Goal: Task Accomplishment & Management: Use online tool/utility

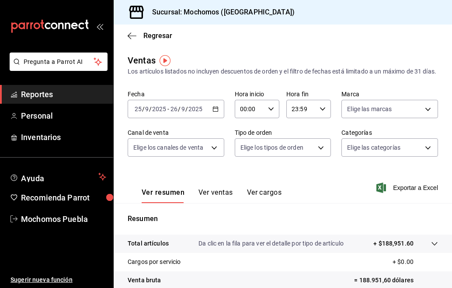
click at [181, 112] on input "9" at bounding box center [183, 108] width 4 height 7
click at [195, 112] on input "2025" at bounding box center [195, 108] width 15 height 7
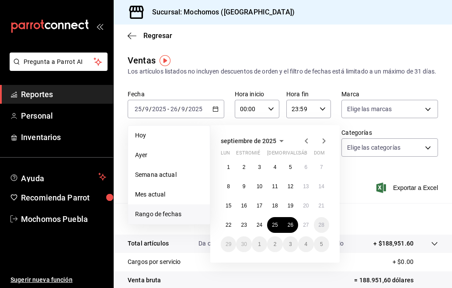
click at [166, 219] on span "Rango de fechas" at bounding box center [169, 214] width 68 height 9
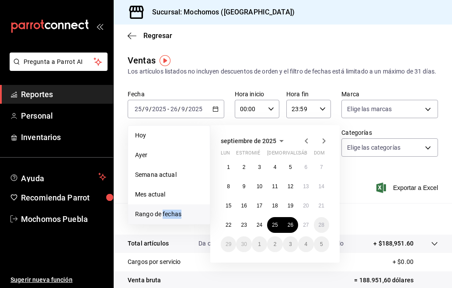
click at [166, 219] on span "Rango de fechas" at bounding box center [169, 214] width 68 height 9
click at [308, 228] on abbr "27" at bounding box center [306, 225] width 6 height 6
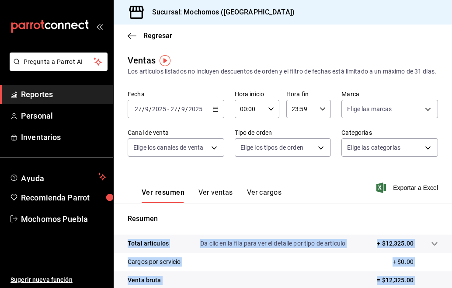
click at [209, 118] on div "[DATE] [DATE] - [DATE] [DATE]" at bounding box center [176, 109] width 97 height 18
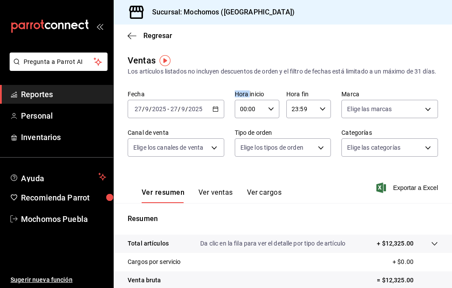
click at [162, 112] on input "2025" at bounding box center [159, 108] width 15 height 7
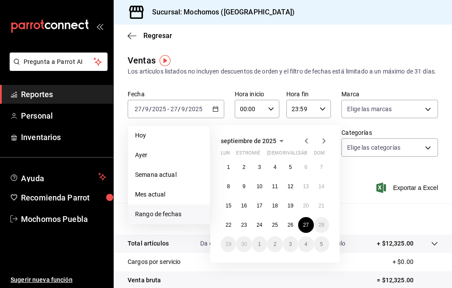
click at [182, 219] on span "Rango de fechas" at bounding box center [169, 214] width 68 height 9
click at [292, 228] on abbr "26" at bounding box center [291, 225] width 6 height 6
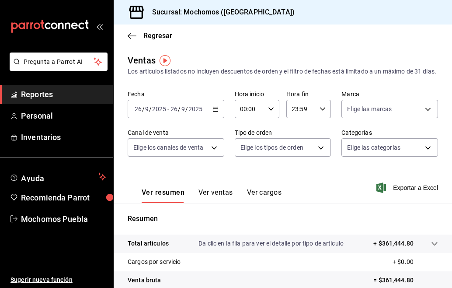
click at [178, 112] on span "/" at bounding box center [179, 108] width 3 height 7
click at [201, 112] on input "2025" at bounding box center [195, 108] width 15 height 7
click at [196, 112] on input "2025" at bounding box center [195, 108] width 15 height 7
click at [161, 112] on input "2025" at bounding box center [159, 108] width 15 height 7
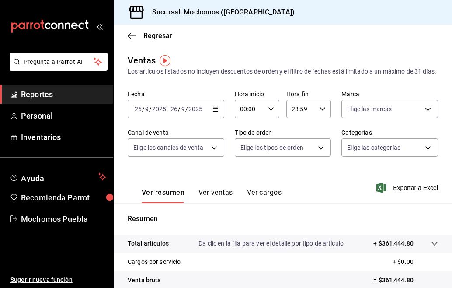
click at [214, 112] on icon "button" at bounding box center [216, 109] width 6 height 6
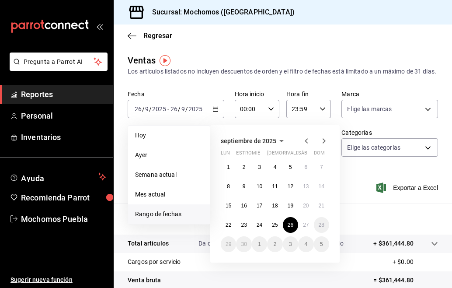
click at [174, 219] on span "Rango de fechas" at bounding box center [169, 214] width 68 height 9
click at [273, 228] on abbr "25" at bounding box center [275, 225] width 6 height 6
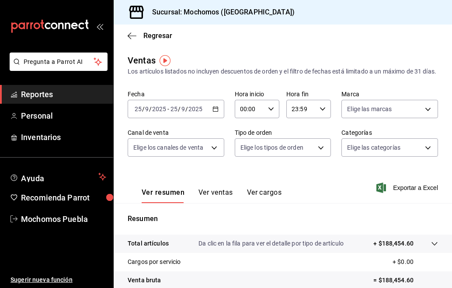
click at [218, 118] on div "[DATE] [DATE] - [DATE] [DATE]" at bounding box center [176, 109] width 97 height 18
click at [213, 112] on icon "button" at bounding box center [216, 109] width 6 height 6
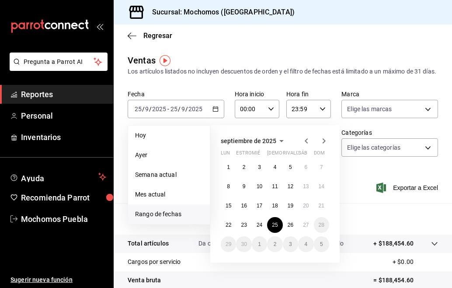
click at [178, 219] on span "Rango de fechas" at bounding box center [169, 214] width 68 height 9
click at [294, 228] on abbr "26" at bounding box center [291, 225] width 6 height 6
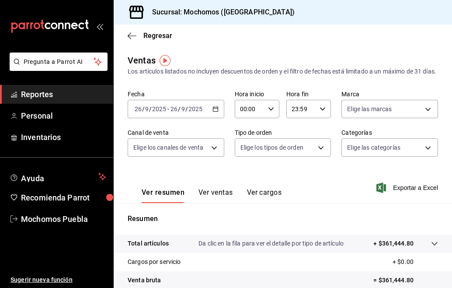
click at [217, 118] on div "[DATE] [DATE] - [DATE] [DATE]" at bounding box center [176, 109] width 97 height 18
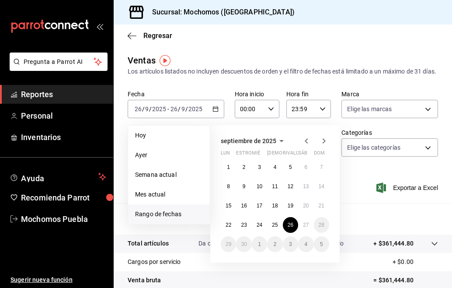
click at [164, 219] on span "Rango de fechas" at bounding box center [169, 214] width 68 height 9
click at [302, 233] on button "27" at bounding box center [305, 225] width 15 height 16
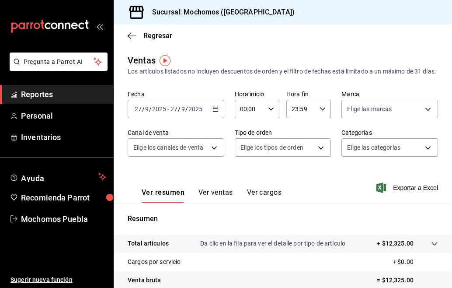
click at [184, 112] on input "9" at bounding box center [183, 108] width 4 height 7
click at [198, 112] on input "2025" at bounding box center [195, 108] width 15 height 7
click at [156, 112] on input "2025" at bounding box center [159, 108] width 15 height 7
click at [213, 112] on icon "button" at bounding box center [216, 109] width 6 height 6
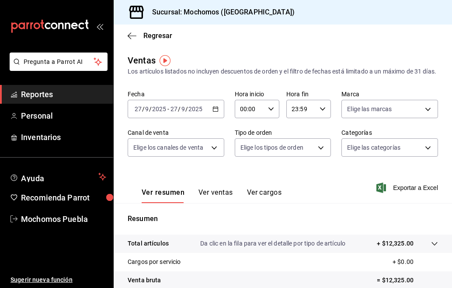
click at [213, 112] on icon "button" at bounding box center [216, 109] width 6 height 6
click at [213, 118] on div "[DATE] [DATE] - [DATE] [DATE]" at bounding box center [176, 109] width 97 height 18
click at [209, 118] on div "[DATE] [DATE] - [DATE] [DATE]" at bounding box center [176, 109] width 97 height 18
drag, startPoint x: 209, startPoint y: 121, endPoint x: 193, endPoint y: 121, distance: 16.2
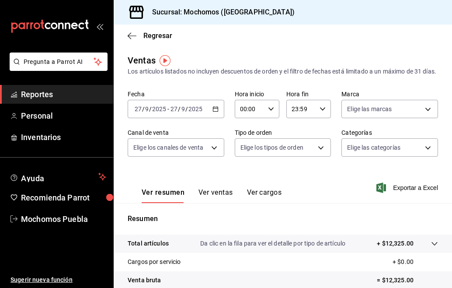
click at [193, 112] on input "2025" at bounding box center [195, 108] width 15 height 7
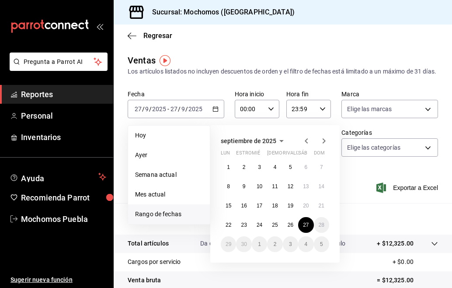
click at [158, 219] on span "Rango de fechas" at bounding box center [169, 214] width 68 height 9
click at [285, 231] on button "26" at bounding box center [290, 225] width 15 height 16
click at [305, 228] on abbr "27" at bounding box center [306, 225] width 6 height 6
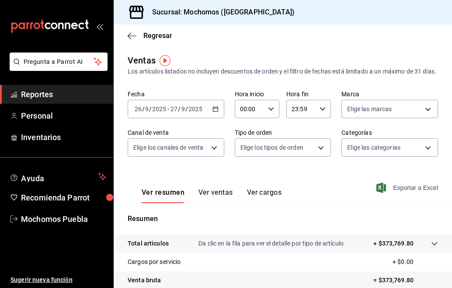
click at [411, 192] on span "Exportar a Excel" at bounding box center [409, 187] width 60 height 11
click at [371, 10] on div "Sucursal: Mochomos ([GEOGRAPHIC_DATA])" at bounding box center [283, 12] width 339 height 25
